Goal: Task Accomplishment & Management: Use online tool/utility

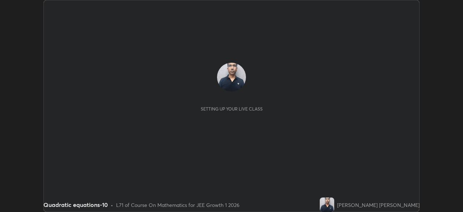
scroll to position [212, 463]
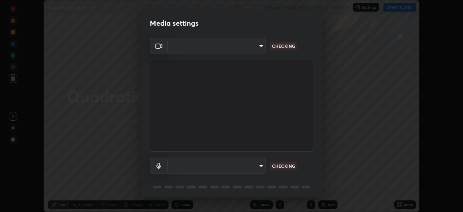
type input "6dd7f26dd43dc758996b1cf006e2949f7a02bee9d132d5f3f41e5eef0e7c266f"
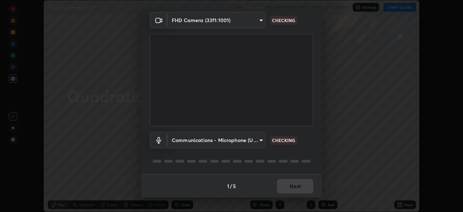
click at [261, 141] on body "Erase all Quadratic equations-10 Recording WAS SCHEDULED TO START AT 5:05 PM Se…" at bounding box center [231, 106] width 463 height 212
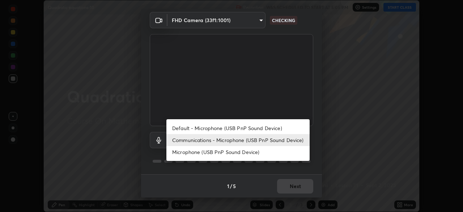
click at [266, 129] on li "Default - Microphone (USB PnP Sound Device)" at bounding box center [237, 128] width 143 height 12
type input "default"
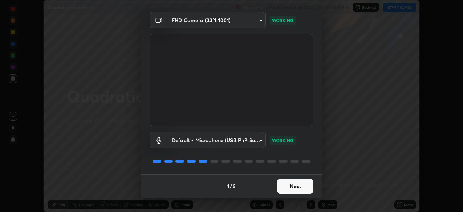
click at [296, 186] on button "Next" at bounding box center [295, 186] width 36 height 14
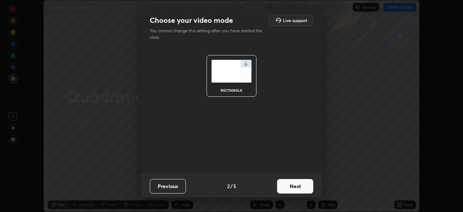
scroll to position [0, 0]
click at [296, 187] on button "Next" at bounding box center [295, 186] width 36 height 14
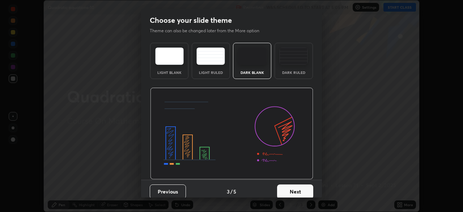
click at [300, 191] on button "Next" at bounding box center [295, 191] width 36 height 14
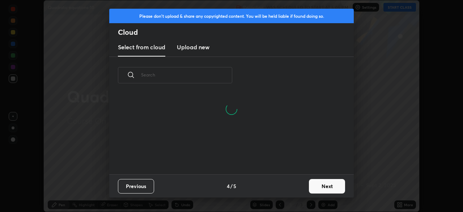
click at [321, 186] on button "Next" at bounding box center [327, 186] width 36 height 14
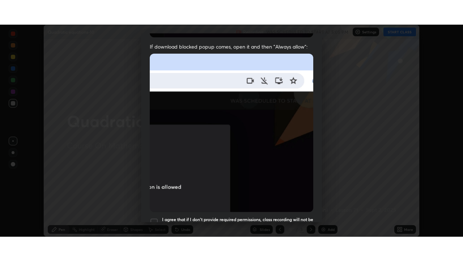
scroll to position [173, 0]
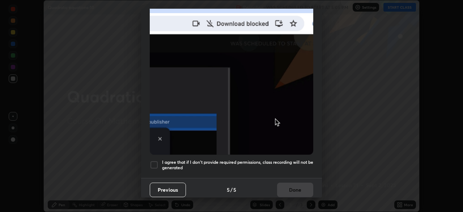
click at [304, 159] on h5 "I agree that if I don't provide required permissions, class recording will not …" at bounding box center [237, 164] width 151 height 11
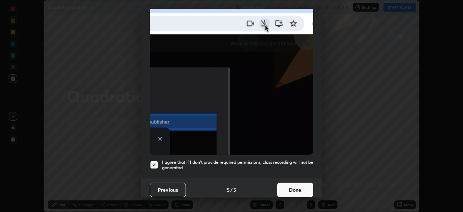
click at [302, 189] on button "Done" at bounding box center [295, 189] width 36 height 14
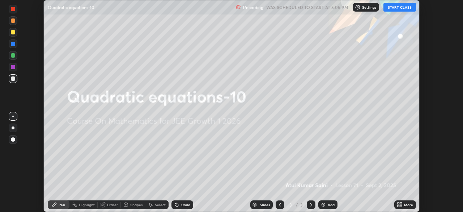
click at [399, 204] on icon at bounding box center [400, 205] width 6 height 6
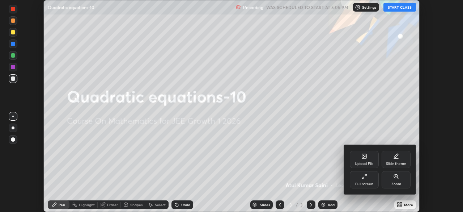
click at [366, 177] on icon at bounding box center [364, 176] width 6 height 6
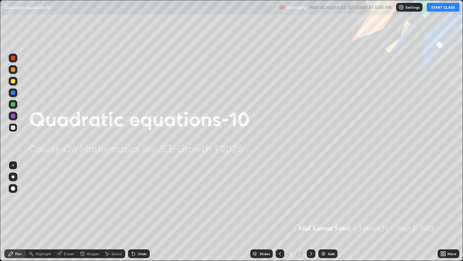
scroll to position [261, 463]
click at [443, 5] on button "START CLASS" at bounding box center [443, 7] width 33 height 9
click at [328, 211] on div "Add" at bounding box center [327, 253] width 19 height 9
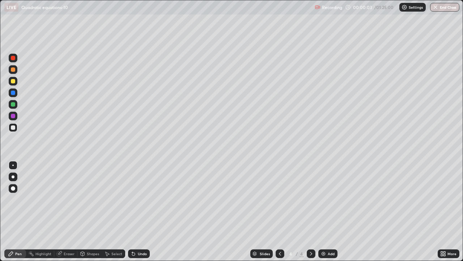
click at [14, 105] on div at bounding box center [13, 104] width 4 height 4
click at [141, 211] on div "Undo" at bounding box center [142, 253] width 9 height 4
click at [143, 211] on div "Undo" at bounding box center [142, 253] width 9 height 4
click at [144, 211] on div "Undo" at bounding box center [139, 253] width 22 height 9
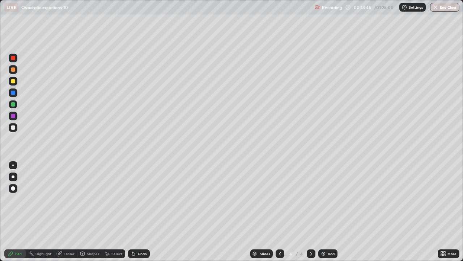
click at [145, 211] on div "Undo" at bounding box center [139, 253] width 22 height 9
click at [142, 211] on div "Undo" at bounding box center [142, 253] width 9 height 4
click at [141, 211] on div "Undo" at bounding box center [142, 253] width 9 height 4
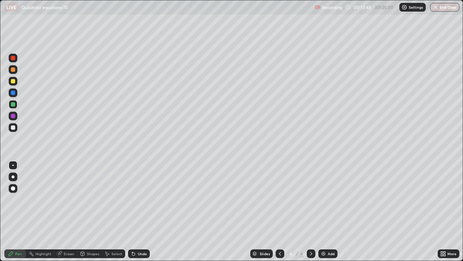
click at [140, 211] on div "Undo" at bounding box center [142, 253] width 9 height 4
click at [139, 211] on div "Undo" at bounding box center [142, 253] width 9 height 4
click at [140, 211] on div "Undo" at bounding box center [142, 253] width 9 height 4
click at [140, 211] on div "Undo" at bounding box center [139, 253] width 22 height 9
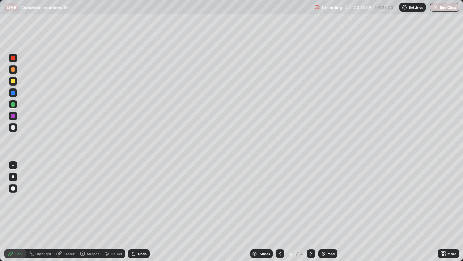
click at [140, 211] on div "Undo" at bounding box center [142, 253] width 9 height 4
click at [141, 211] on div "Undo" at bounding box center [142, 253] width 9 height 4
click at [330, 211] on div "Add" at bounding box center [327, 253] width 19 height 9
click at [279, 211] on icon at bounding box center [280, 253] width 6 height 6
click at [114, 211] on div "Select" at bounding box center [116, 253] width 11 height 4
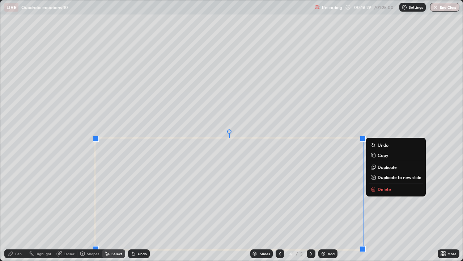
click at [380, 155] on p "Copy" at bounding box center [383, 155] width 10 height 6
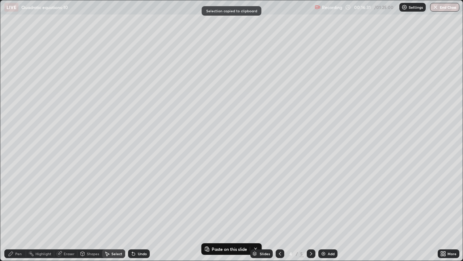
click at [328, 211] on div "Add" at bounding box center [331, 253] width 7 height 4
click at [309, 211] on div at bounding box center [311, 253] width 9 height 9
click at [279, 211] on icon at bounding box center [280, 253] width 6 height 6
click at [310, 211] on icon at bounding box center [311, 253] width 2 height 4
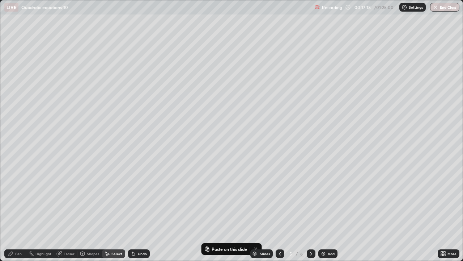
click at [312, 211] on icon at bounding box center [311, 253] width 6 height 6
click at [279, 211] on icon at bounding box center [280, 253] width 6 height 6
click at [279, 211] on div at bounding box center [280, 253] width 9 height 9
click at [312, 211] on icon at bounding box center [311, 253] width 6 height 6
click at [308, 211] on icon at bounding box center [311, 253] width 6 height 6
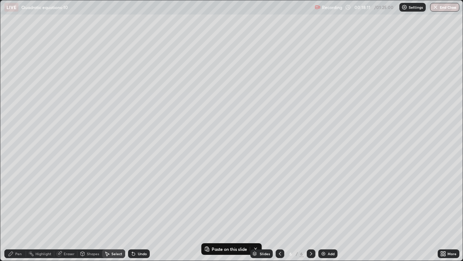
click at [327, 211] on div "Add" at bounding box center [327, 253] width 19 height 9
click at [55, 48] on p "Paste here" at bounding box center [60, 47] width 21 height 6
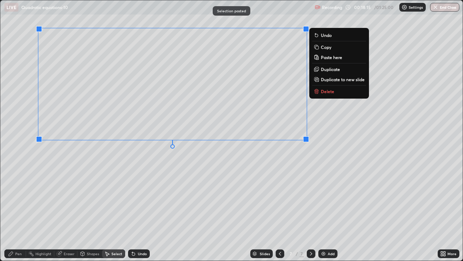
click at [65, 159] on div "0 ° Undo Copy Paste here Duplicate Duplicate to new slide Delete" at bounding box center [231, 130] width 462 height 260
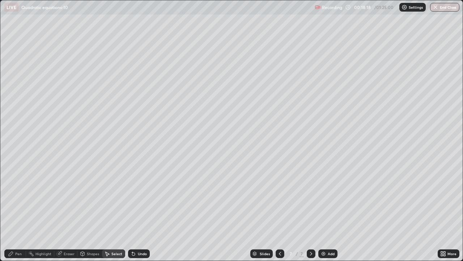
click at [67, 211] on div "Eraser" at bounding box center [69, 253] width 11 height 4
click at [14, 211] on icon at bounding box center [13, 229] width 6 height 6
click at [17, 211] on div "Pen" at bounding box center [18, 253] width 7 height 4
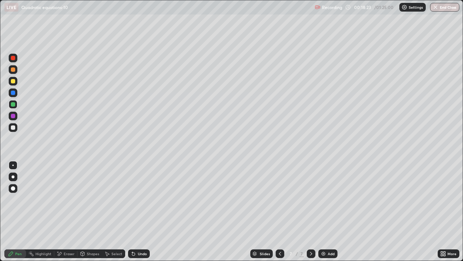
click at [115, 211] on div "Select" at bounding box center [116, 253] width 11 height 4
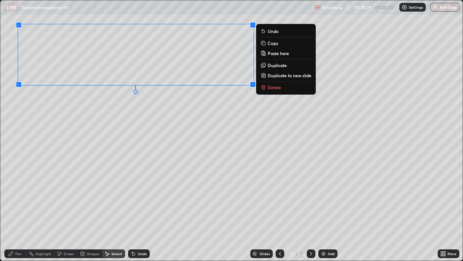
click at [205, 134] on div "0 ° Undo Copy Paste here Duplicate Duplicate to new slide Delete" at bounding box center [231, 130] width 462 height 260
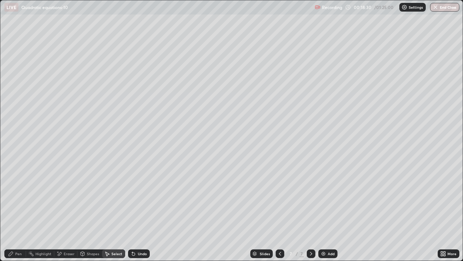
click at [20, 211] on div "Pen" at bounding box center [18, 253] width 7 height 4
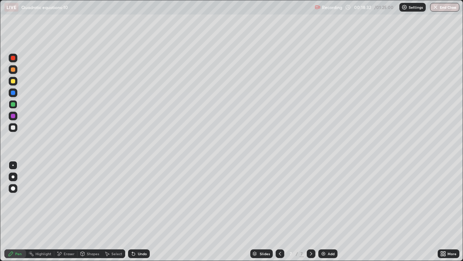
click at [13, 128] on div at bounding box center [13, 127] width 4 height 4
click at [136, 211] on div "Undo" at bounding box center [139, 253] width 22 height 9
click at [132, 211] on icon at bounding box center [133, 253] width 3 height 3
click at [135, 211] on icon at bounding box center [134, 253] width 6 height 6
click at [279, 211] on icon at bounding box center [280, 253] width 6 height 6
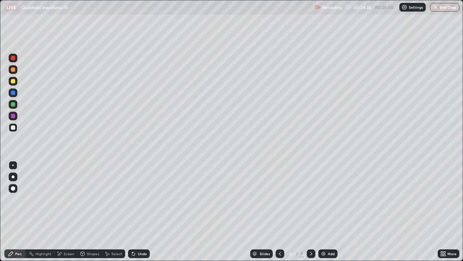
click at [278, 211] on icon at bounding box center [280, 253] width 6 height 6
click at [279, 211] on icon at bounding box center [280, 253] width 6 height 6
click at [114, 211] on div "Select" at bounding box center [113, 253] width 23 height 9
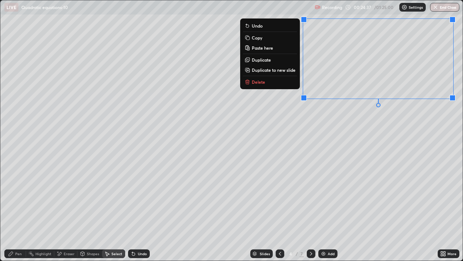
click at [257, 38] on p "Copy" at bounding box center [257, 38] width 10 height 6
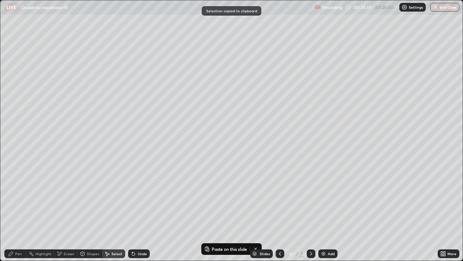
click at [311, 211] on icon at bounding box center [311, 253] width 2 height 4
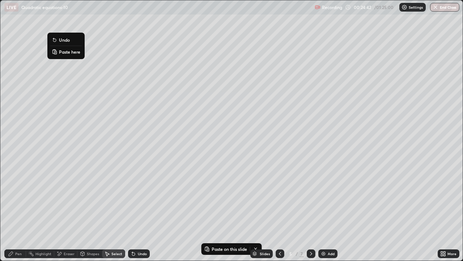
click at [64, 53] on p "Paste here" at bounding box center [69, 52] width 21 height 6
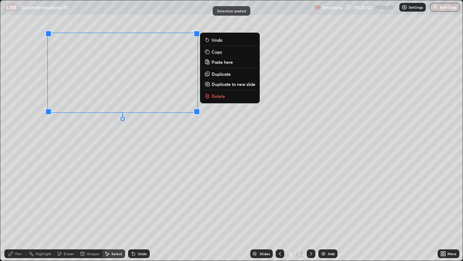
click at [70, 128] on div "0 ° Undo Copy Paste here Duplicate Duplicate to new slide Delete" at bounding box center [231, 130] width 462 height 260
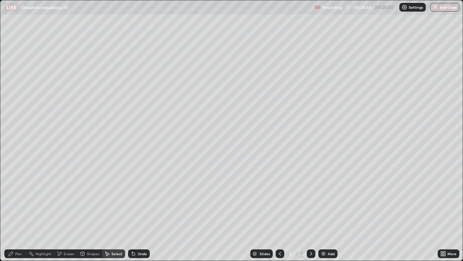
click at [20, 211] on div "Pen" at bounding box center [18, 253] width 7 height 4
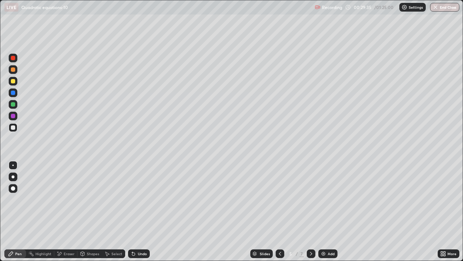
click at [15, 106] on div at bounding box center [13, 104] width 9 height 9
click at [16, 81] on div at bounding box center [13, 81] width 9 height 9
click at [329, 211] on div "Add" at bounding box center [331, 253] width 7 height 4
click at [142, 211] on div "Undo" at bounding box center [142, 253] width 9 height 4
click at [141, 211] on div "Undo" at bounding box center [142, 253] width 9 height 4
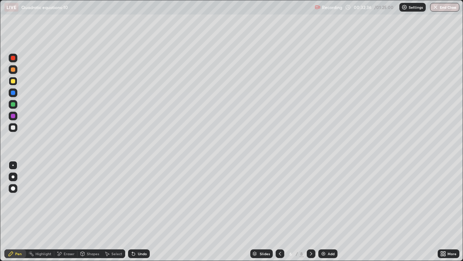
click at [142, 211] on div "Undo" at bounding box center [142, 253] width 9 height 4
click at [310, 211] on icon at bounding box center [311, 253] width 2 height 4
click at [311, 211] on div at bounding box center [311, 253] width 9 height 9
click at [327, 211] on div "Add" at bounding box center [327, 253] width 19 height 9
click at [13, 105] on div at bounding box center [13, 104] width 4 height 4
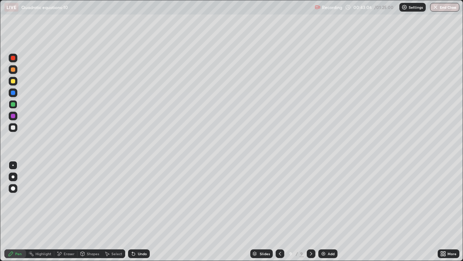
click at [324, 211] on div "Add" at bounding box center [327, 253] width 19 height 9
click at [280, 211] on icon at bounding box center [280, 253] width 2 height 4
click at [311, 211] on icon at bounding box center [311, 253] width 6 height 6
click at [329, 211] on div "Add" at bounding box center [331, 253] width 7 height 4
click at [134, 211] on icon at bounding box center [134, 253] width 6 height 6
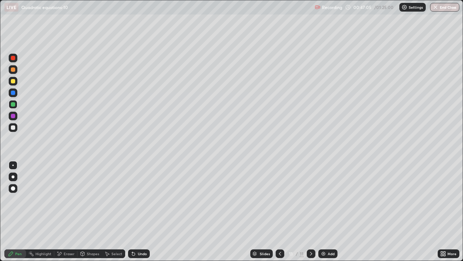
click at [132, 211] on icon at bounding box center [133, 253] width 3 height 3
click at [138, 211] on div "Undo" at bounding box center [142, 253] width 9 height 4
click at [327, 211] on div "Add" at bounding box center [327, 253] width 19 height 9
click at [136, 211] on div "Undo" at bounding box center [139, 253] width 22 height 9
click at [329, 211] on div "Add" at bounding box center [331, 253] width 7 height 4
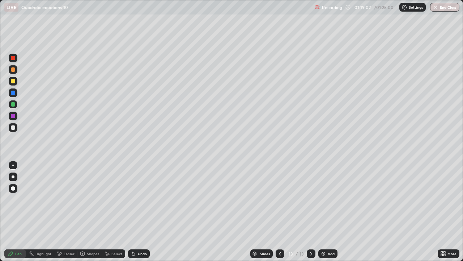
click at [445, 8] on button "End Class" at bounding box center [444, 7] width 29 height 9
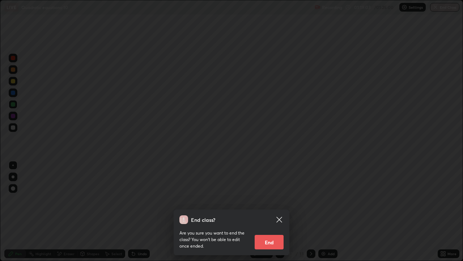
click at [272, 211] on button "End" at bounding box center [269, 241] width 29 height 14
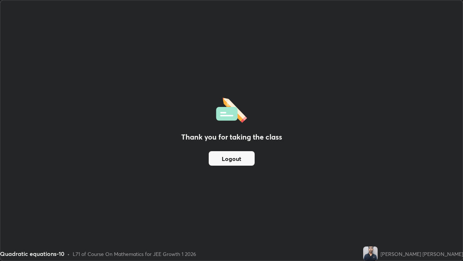
click at [214, 159] on button "Logout" at bounding box center [232, 158] width 46 height 14
click at [220, 160] on button "Logout" at bounding box center [232, 158] width 46 height 14
click at [220, 159] on button "Logout" at bounding box center [232, 158] width 46 height 14
click at [223, 159] on button "Logout" at bounding box center [232, 158] width 46 height 14
click at [224, 158] on button "Logout" at bounding box center [232, 158] width 46 height 14
